Goal: Find specific page/section

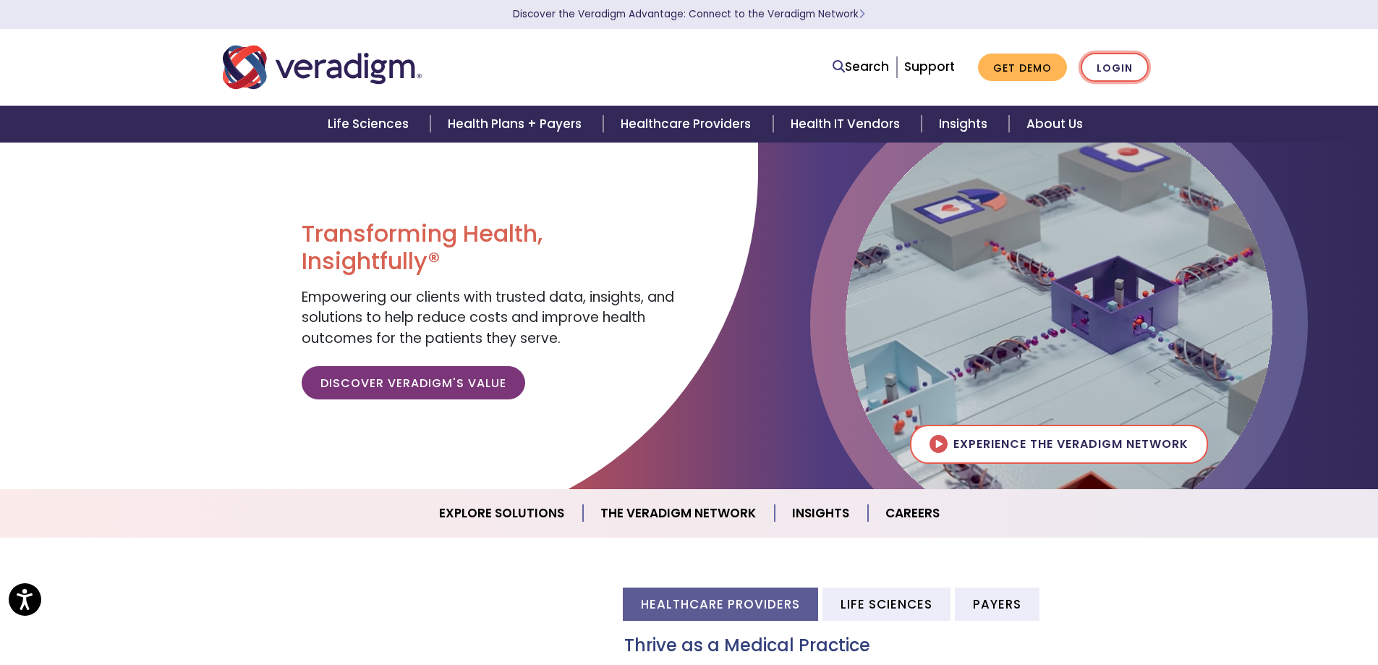
click at [1118, 66] on link "Login" at bounding box center [1115, 68] width 68 height 30
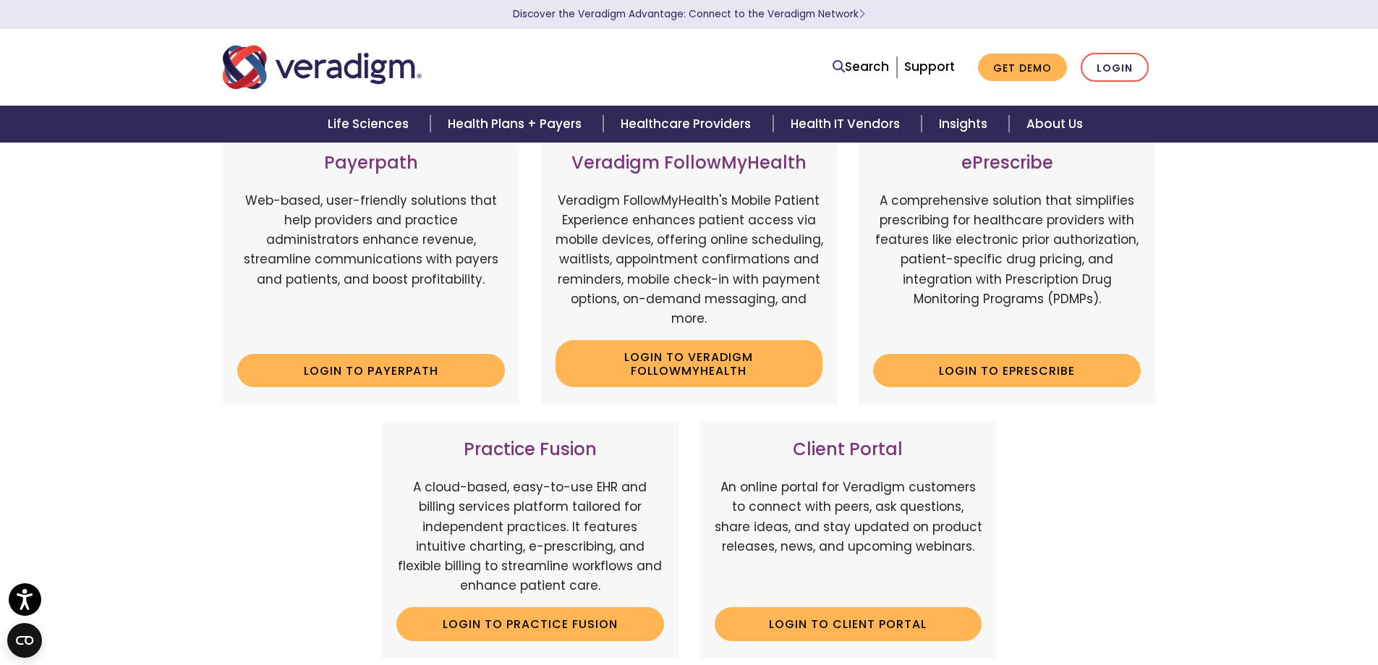
scroll to position [217, 0]
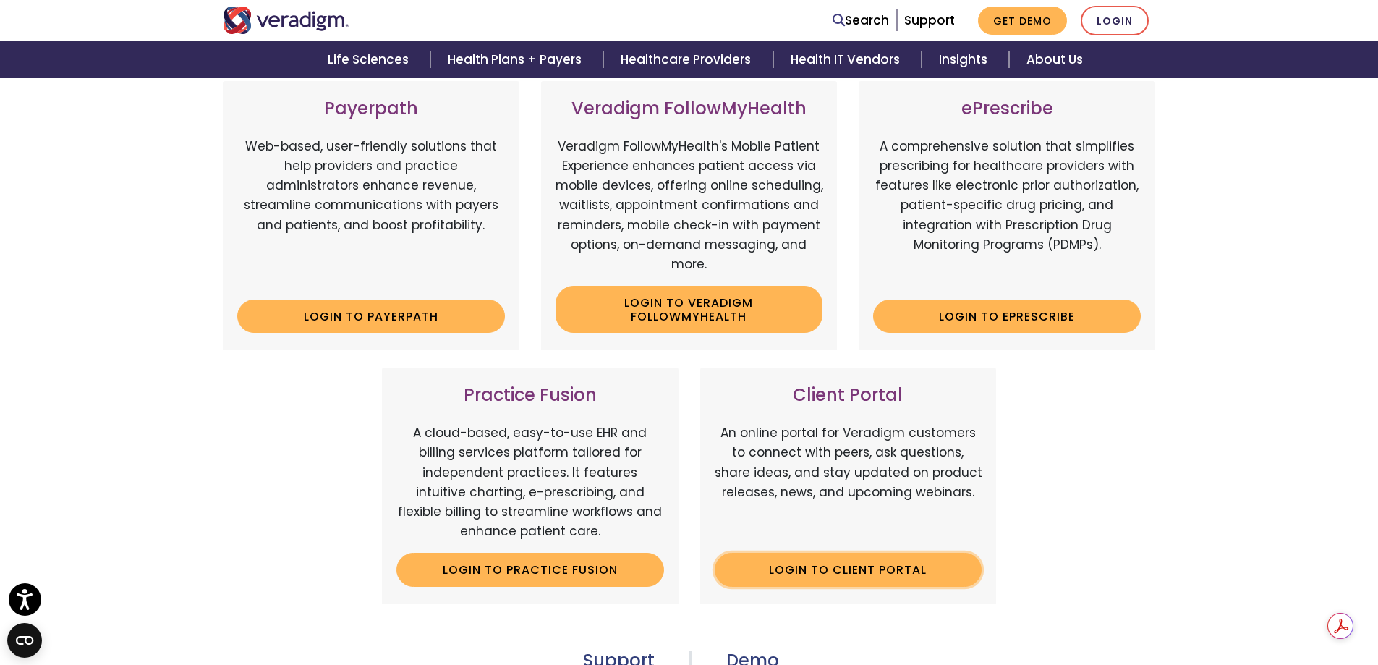
click at [869, 562] on link "Login to Client Portal" at bounding box center [849, 569] width 268 height 33
